Goal: Information Seeking & Learning: Learn about a topic

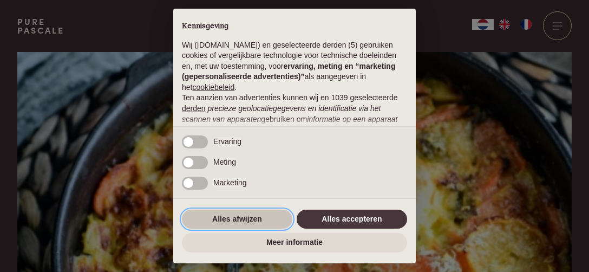
click at [252, 215] on button "Alles afwijzen" at bounding box center [237, 220] width 111 height 20
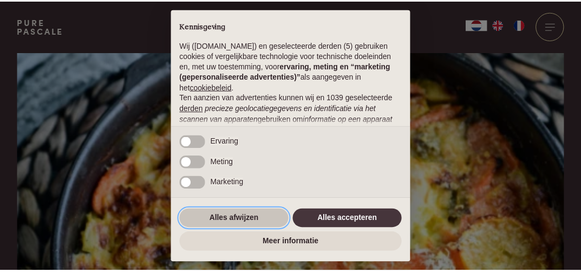
scroll to position [162, 0]
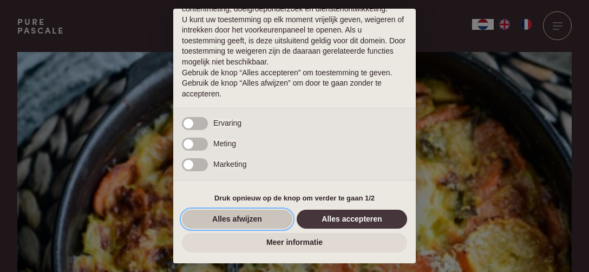
click at [226, 220] on button "Alles afwijzen" at bounding box center [237, 220] width 111 height 20
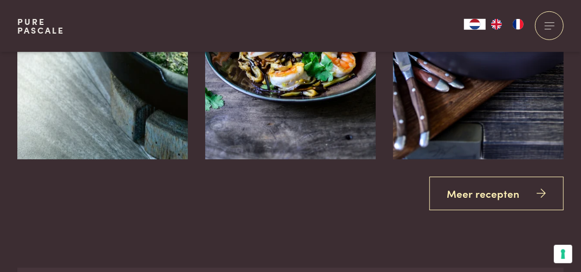
scroll to position [1999, 0]
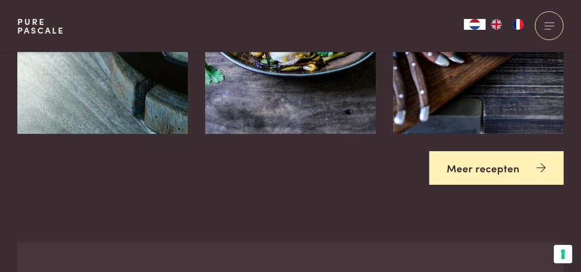
click at [544, 164] on icon at bounding box center [541, 168] width 9 height 16
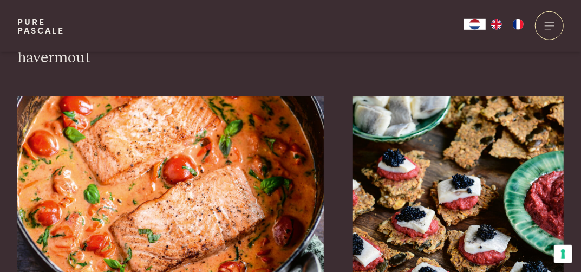
scroll to position [1808, 0]
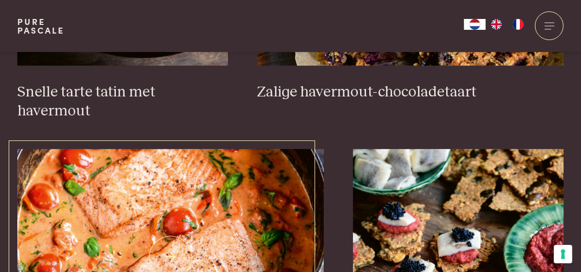
click at [134, 193] on img at bounding box center [170, 257] width 307 height 217
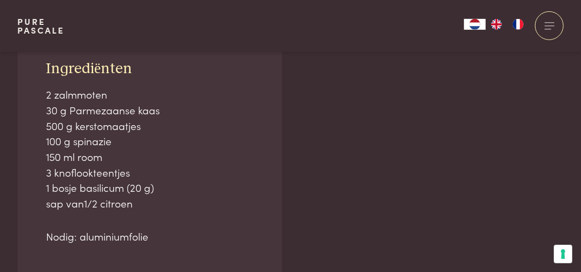
scroll to position [761, 0]
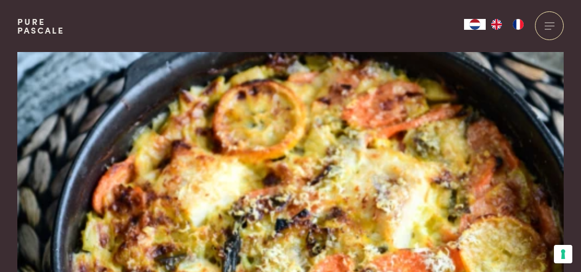
scroll to position [1999, 0]
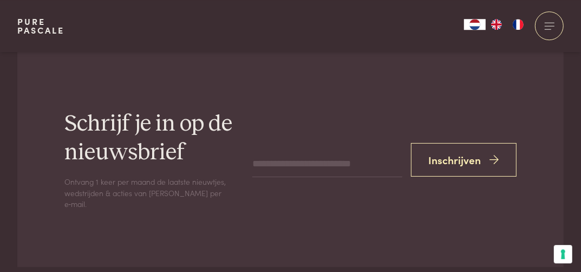
scroll to position [1999, 0]
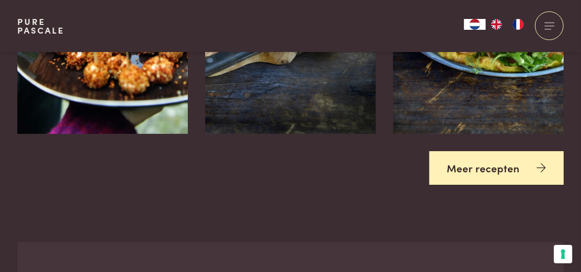
click at [545, 161] on icon at bounding box center [541, 168] width 9 height 16
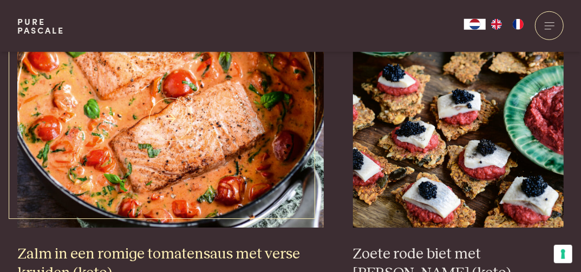
scroll to position [1903, 0]
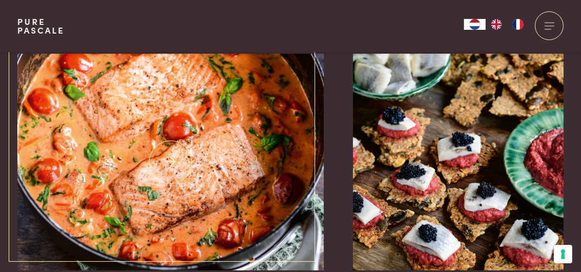
click at [142, 112] on img at bounding box center [170, 162] width 307 height 217
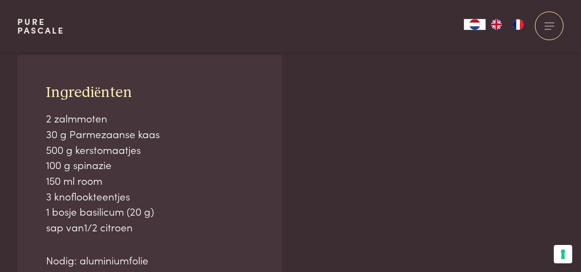
scroll to position [666, 0]
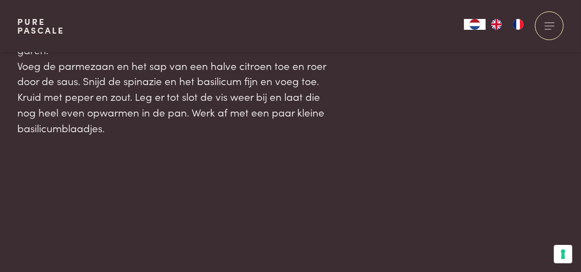
scroll to position [1428, 0]
